Goal: Information Seeking & Learning: Understand process/instructions

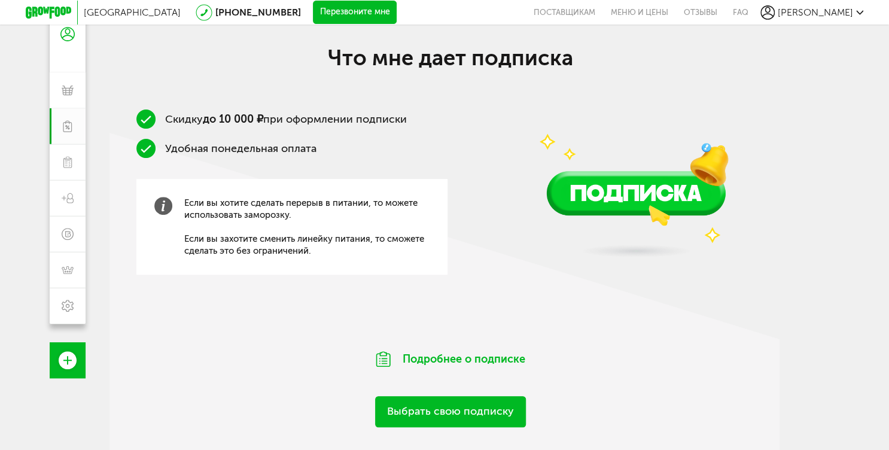
scroll to position [189, 0]
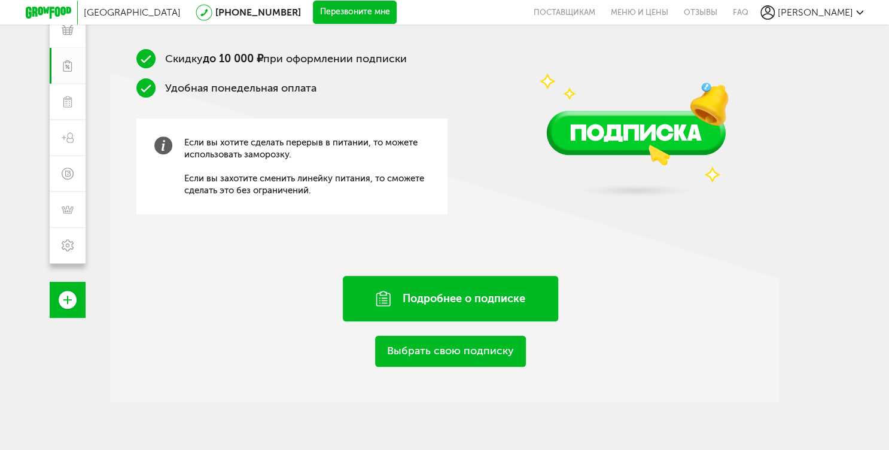
click at [455, 297] on div "Подробнее о подписке" at bounding box center [450, 298] width 215 height 45
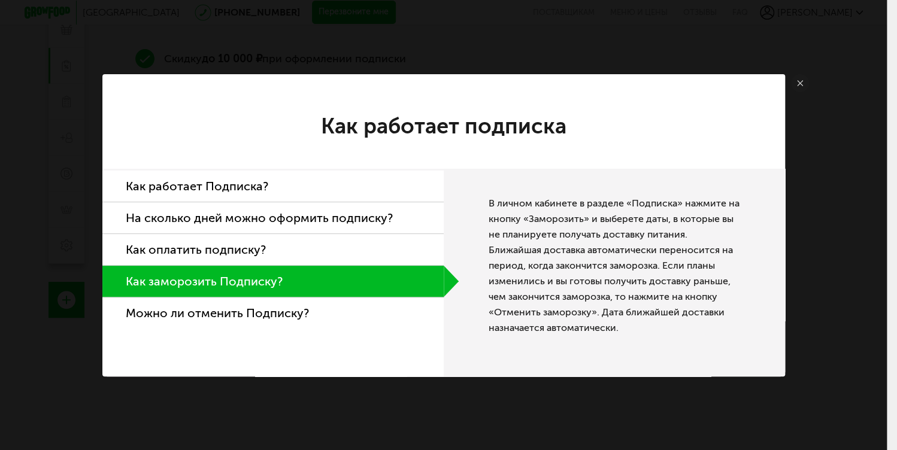
click at [211, 183] on li "Как работает Подписка?" at bounding box center [272, 187] width 341 height 32
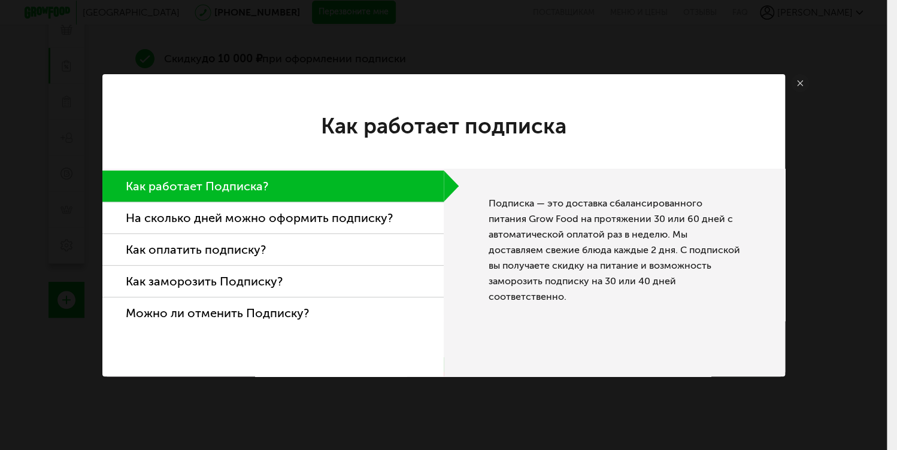
click at [220, 206] on li "На сколько дней можно оформить подписку?" at bounding box center [272, 218] width 341 height 32
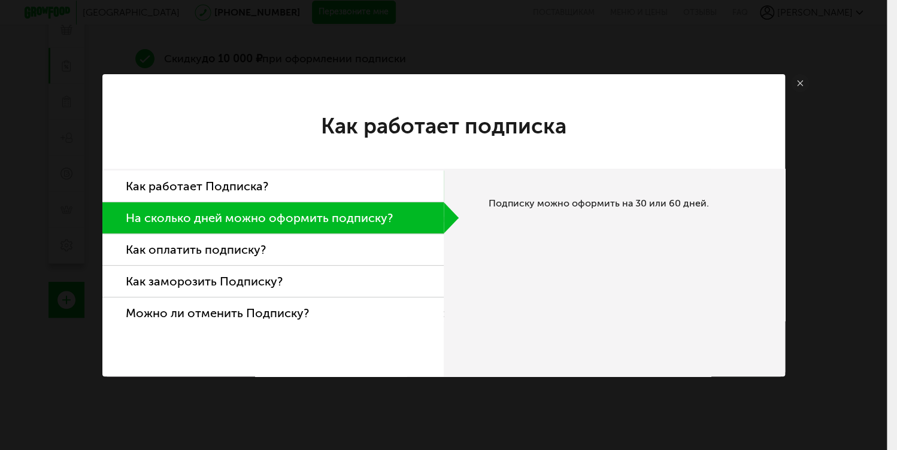
click at [233, 254] on li "Как оплатить подписку?" at bounding box center [272, 250] width 341 height 32
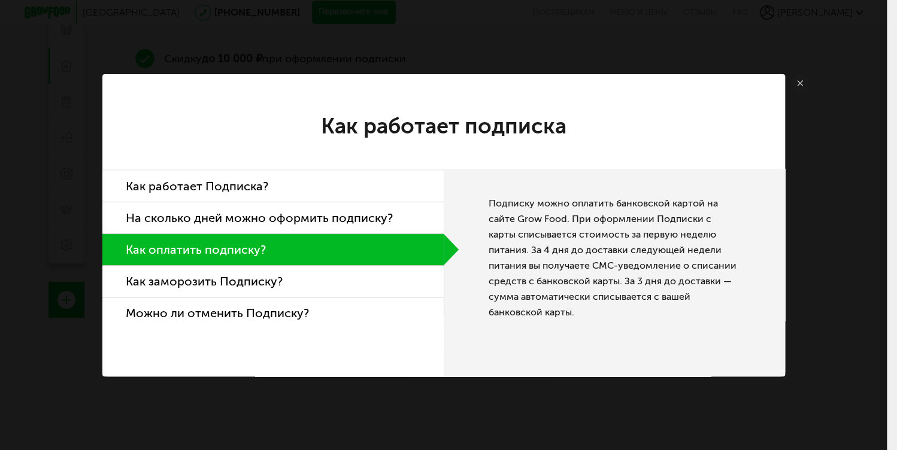
click at [253, 280] on li "Как заморозить Подписку?" at bounding box center [272, 282] width 341 height 32
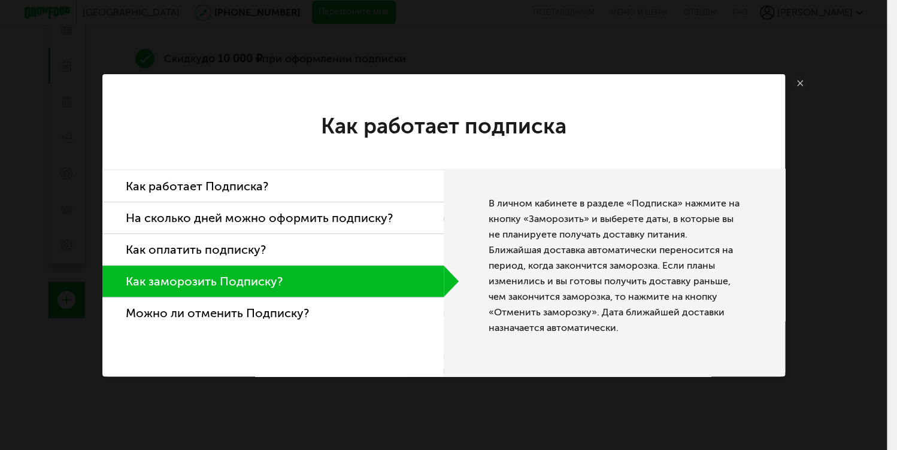
click at [254, 303] on li "Можно ли отменить Подписку?" at bounding box center [272, 312] width 341 height 31
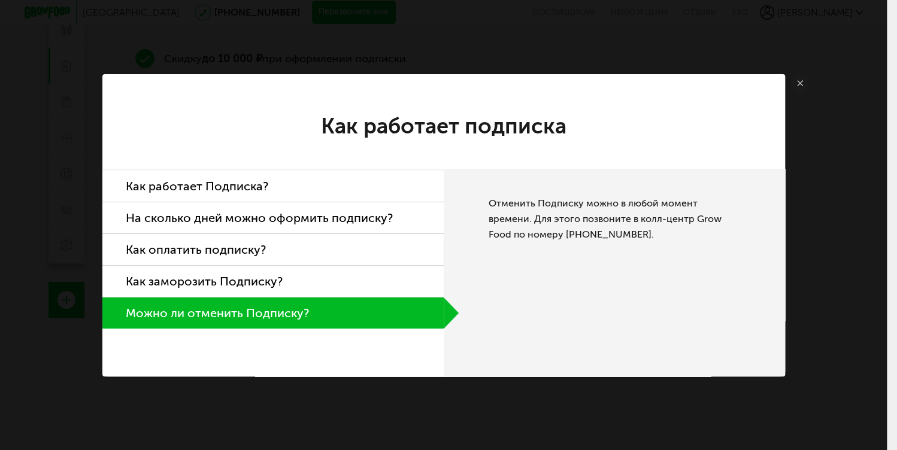
click at [254, 288] on li "Как заморозить Подписку?" at bounding box center [272, 282] width 341 height 32
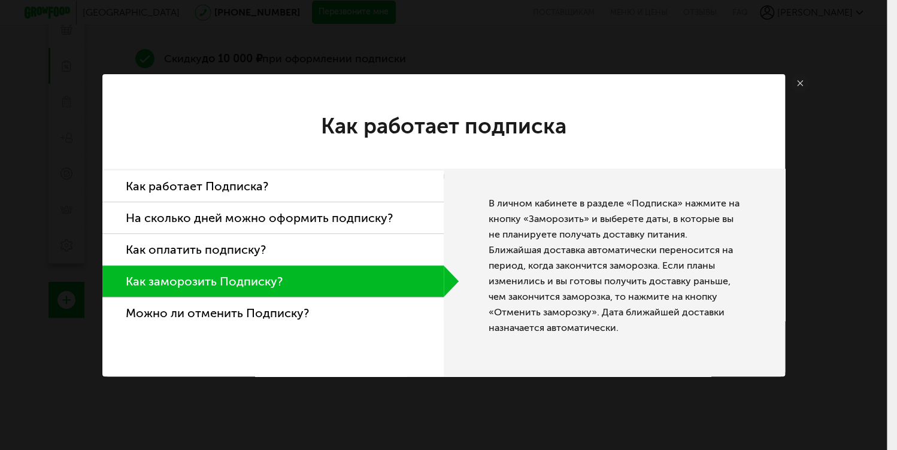
click at [254, 306] on li "Можно ли отменить Подписку?" at bounding box center [272, 312] width 341 height 31
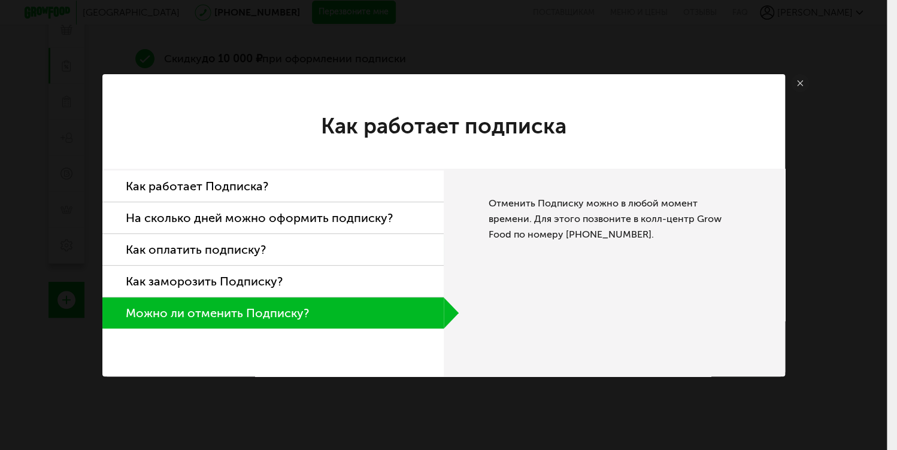
click at [801, 84] on icon at bounding box center [800, 83] width 6 height 6
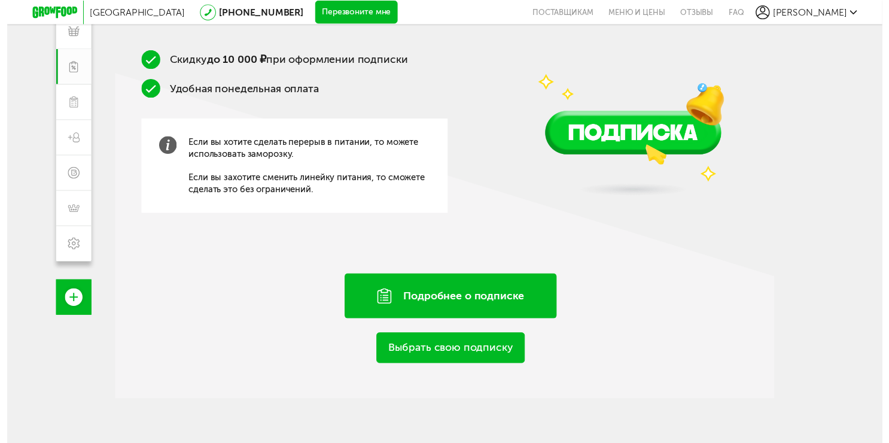
scroll to position [189, 0]
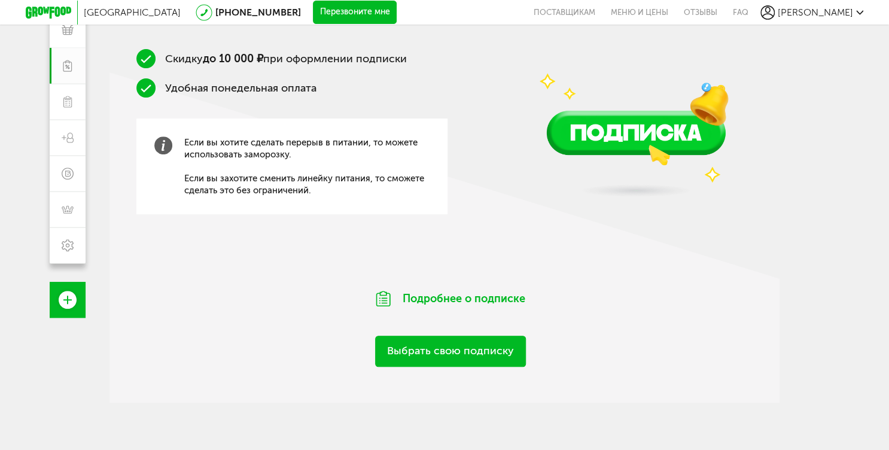
click at [498, 360] on link "Выбрать свою подписку" at bounding box center [450, 351] width 151 height 31
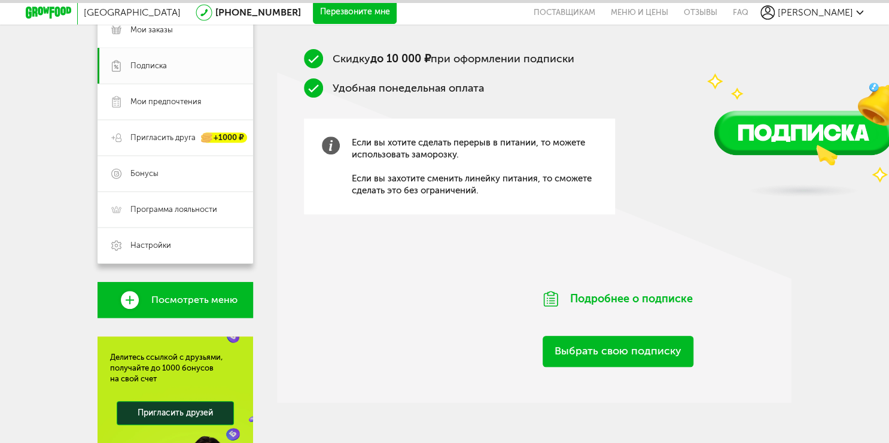
click at [593, 357] on link "Выбрать свою подписку" at bounding box center [618, 351] width 151 height 31
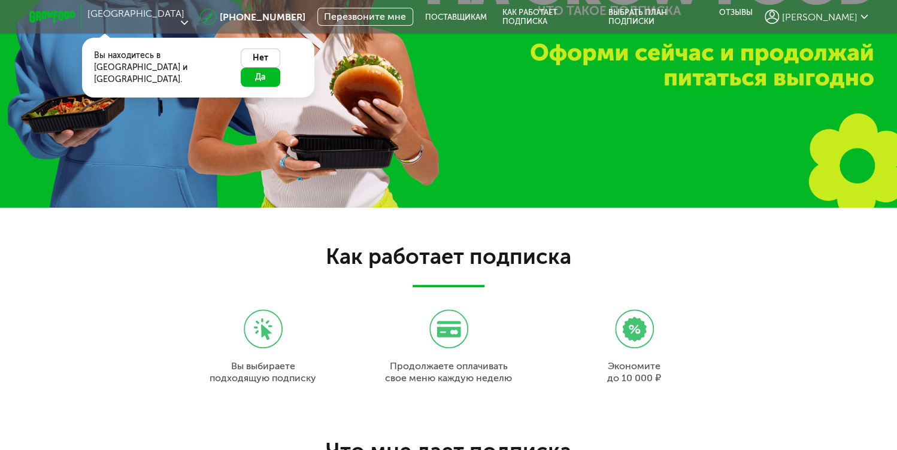
scroll to position [144, 0]
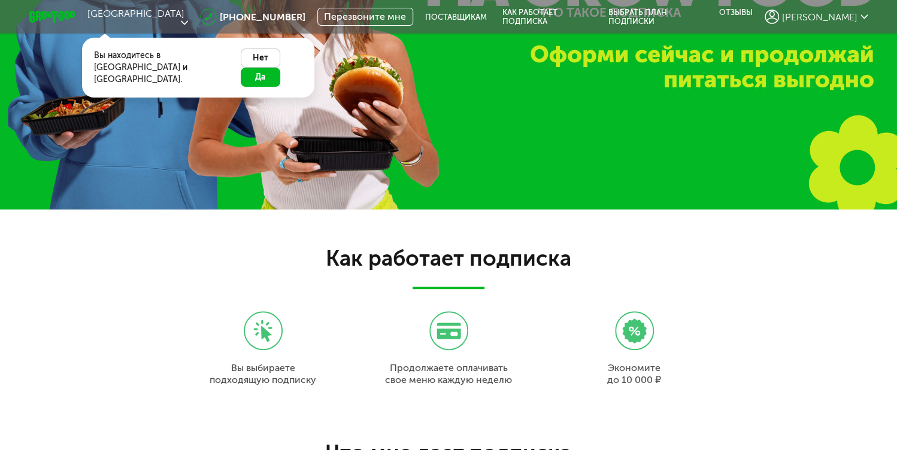
click at [241, 48] on button "Нет" at bounding box center [260, 57] width 39 height 19
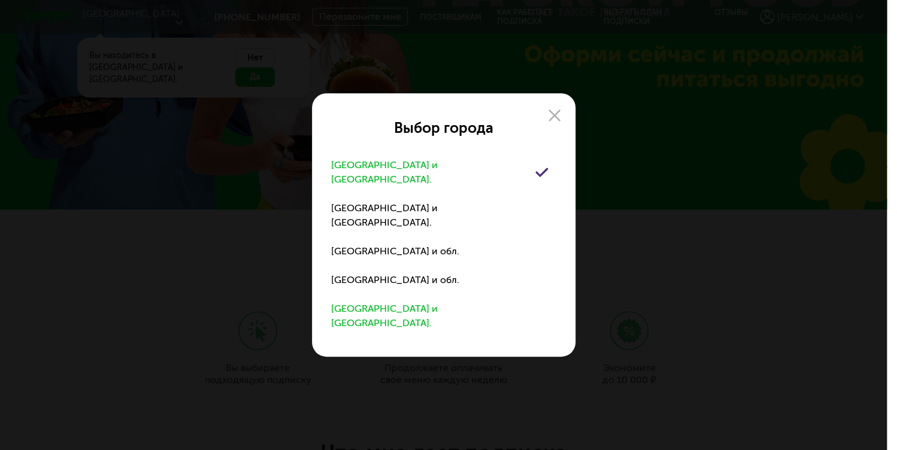
click at [400, 302] on div "[GEOGRAPHIC_DATA] и [GEOGRAPHIC_DATA]." at bounding box center [433, 316] width 204 height 29
